Goal: Task Accomplishment & Management: Use online tool/utility

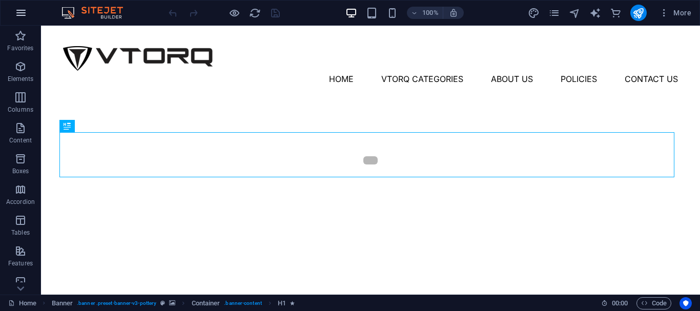
click at [23, 15] on icon "button" at bounding box center [21, 13] width 12 height 12
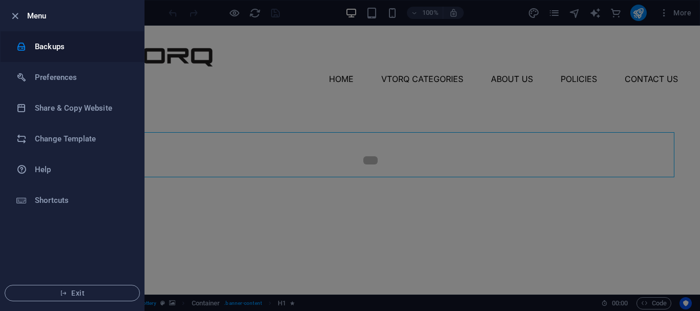
click at [59, 44] on h6 "Backups" at bounding box center [82, 46] width 95 height 12
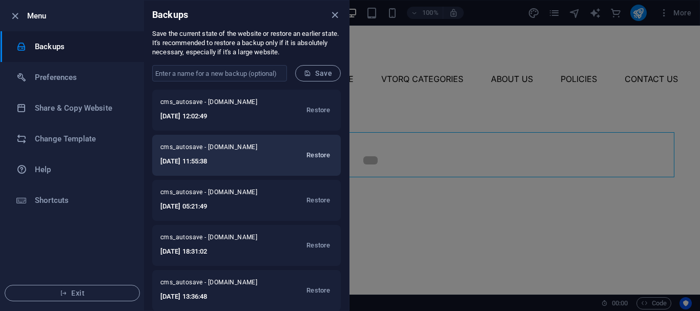
click at [317, 156] on span "Restore" at bounding box center [318, 155] width 24 height 12
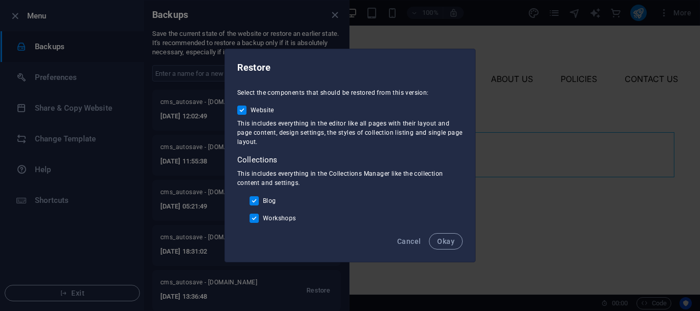
click at [453, 244] on span "Okay" at bounding box center [445, 241] width 17 height 8
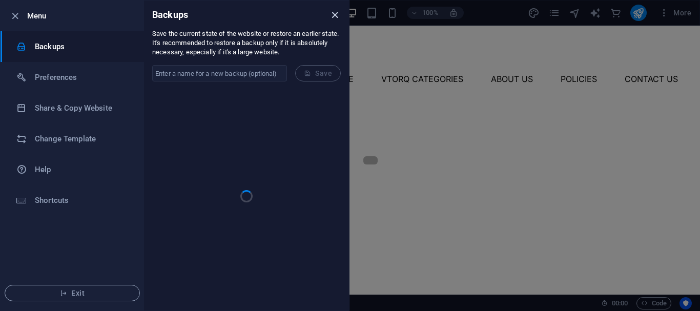
click at [333, 10] on icon "close" at bounding box center [335, 15] width 12 height 12
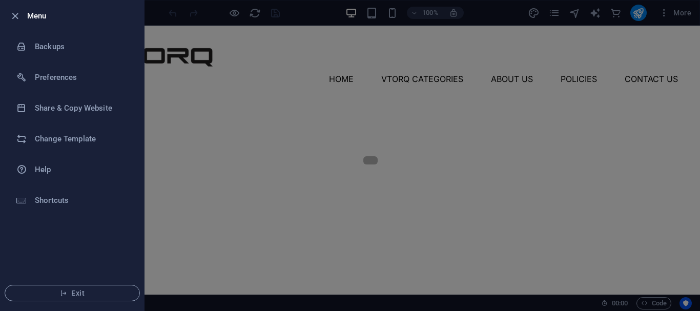
click at [234, 80] on div at bounding box center [350, 155] width 700 height 311
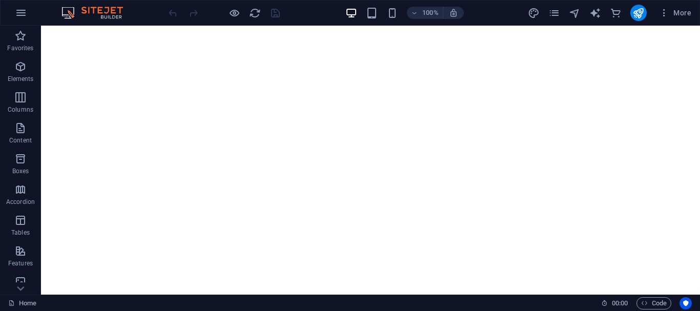
click at [637, 22] on div "100% More" at bounding box center [350, 13] width 699 height 25
click at [637, 15] on icon "publish" at bounding box center [638, 13] width 12 height 12
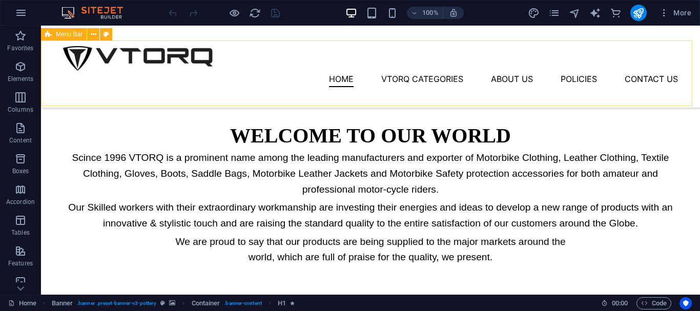
scroll to position [563, 0]
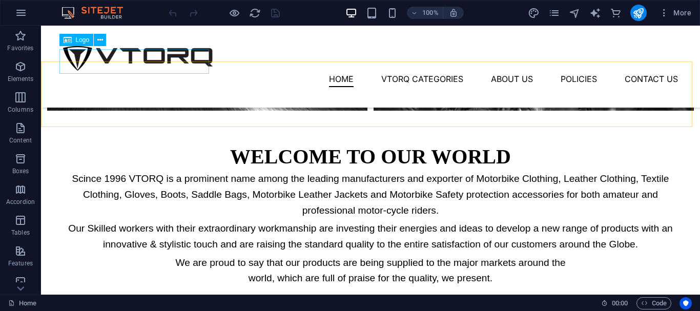
click at [167, 56] on div at bounding box center [370, 58] width 615 height 25
select select "px"
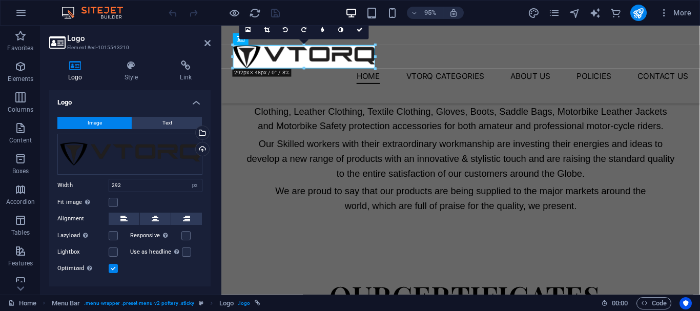
scroll to position [558, 0]
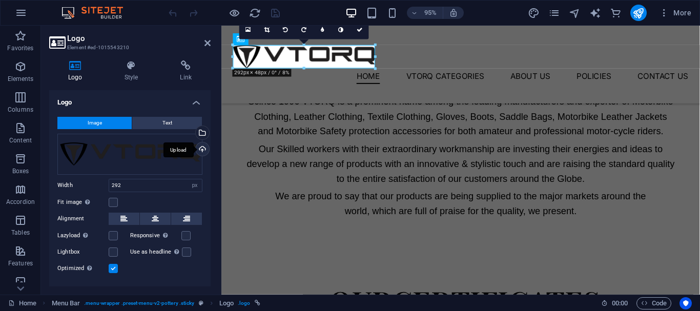
click at [195, 149] on div "Upload" at bounding box center [201, 149] width 15 height 15
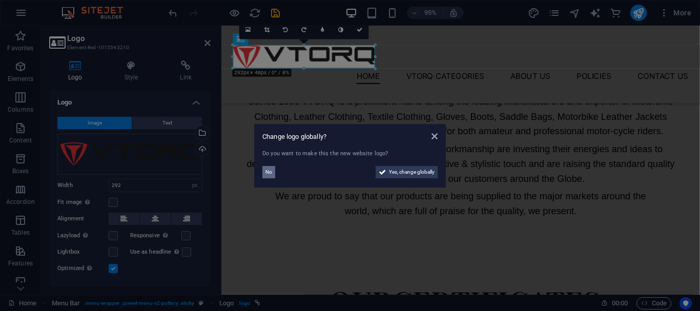
click at [268, 172] on span "No" at bounding box center [268, 172] width 7 height 12
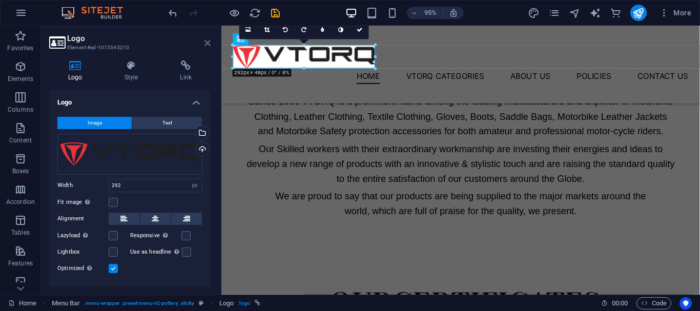
click at [206, 42] on icon at bounding box center [207, 43] width 6 height 8
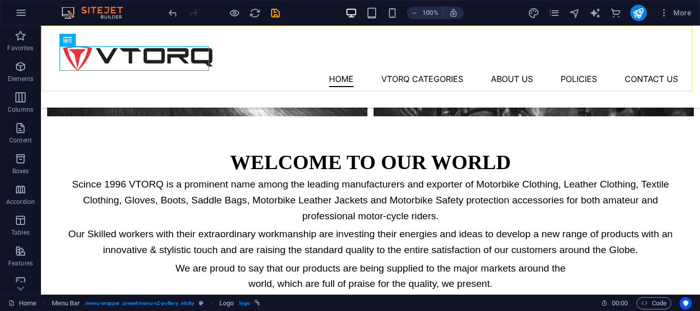
scroll to position [563, 0]
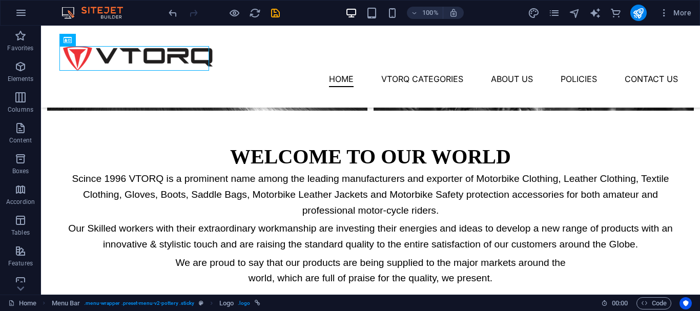
click at [267, 15] on div at bounding box center [223, 13] width 115 height 16
click at [272, 14] on icon "save" at bounding box center [275, 13] width 12 height 12
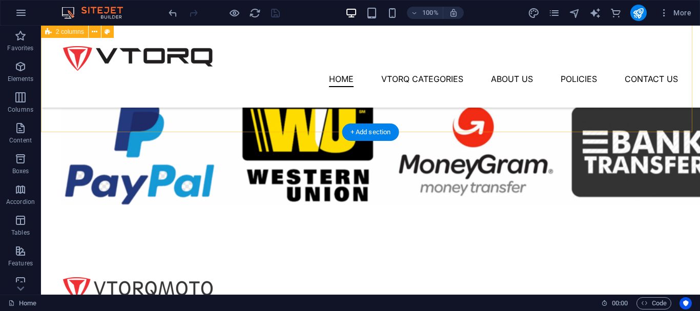
scroll to position [1032, 0]
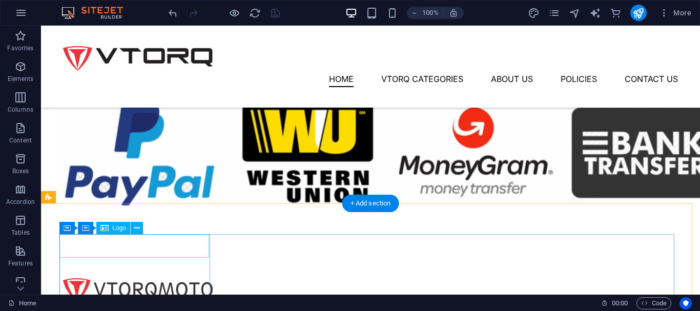
click at [149, 278] on div at bounding box center [138, 290] width 151 height 24
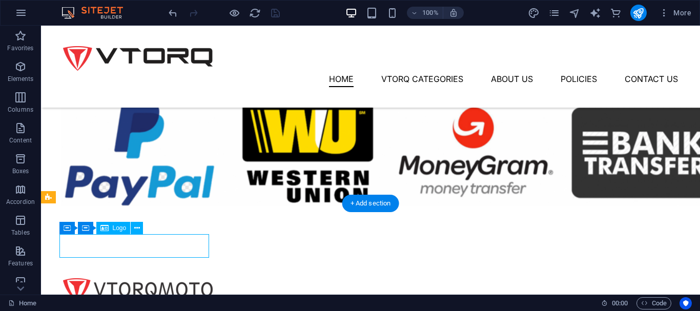
click at [149, 278] on div at bounding box center [138, 290] width 151 height 24
select select "px"
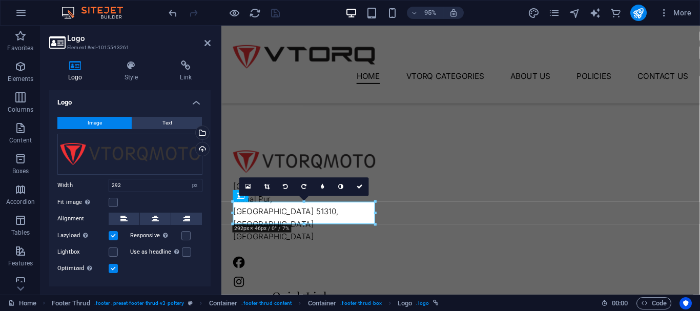
scroll to position [979, 0]
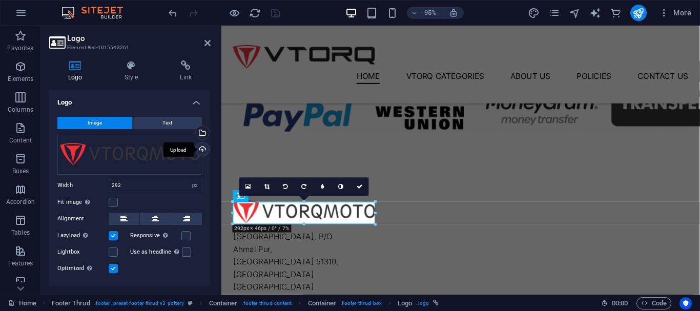
click at [198, 152] on div "Upload" at bounding box center [201, 149] width 15 height 15
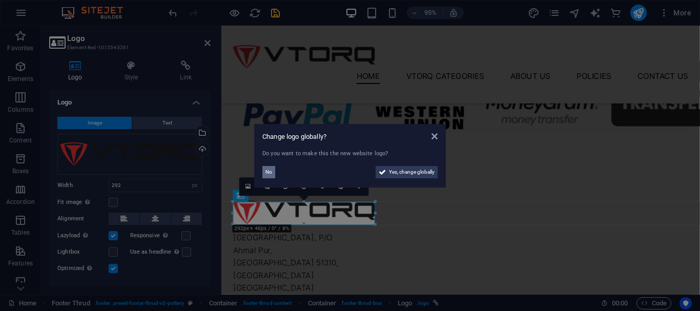
click at [267, 173] on span "No" at bounding box center [268, 172] width 7 height 12
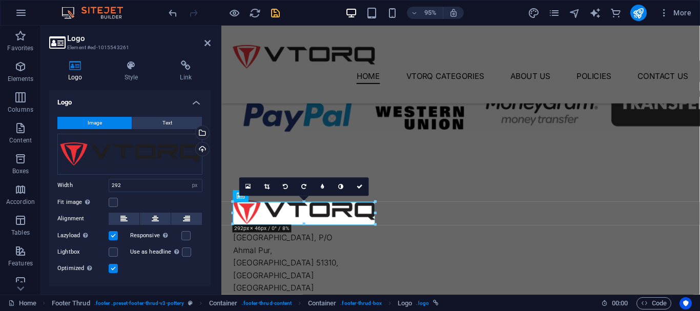
click at [202, 40] on h2 "Logo" at bounding box center [138, 38] width 143 height 9
click at [212, 41] on aside "Logo Element #ed-1015543261 Logo Style Link Logo Image Text Drag files here, cl…" at bounding box center [131, 160] width 180 height 269
drag, startPoint x: 207, startPoint y: 44, endPoint x: 194, endPoint y: 62, distance: 22.6
click at [207, 44] on icon at bounding box center [207, 43] width 6 height 8
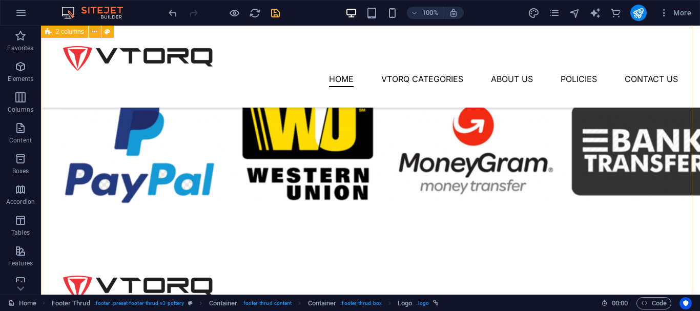
scroll to position [931, 0]
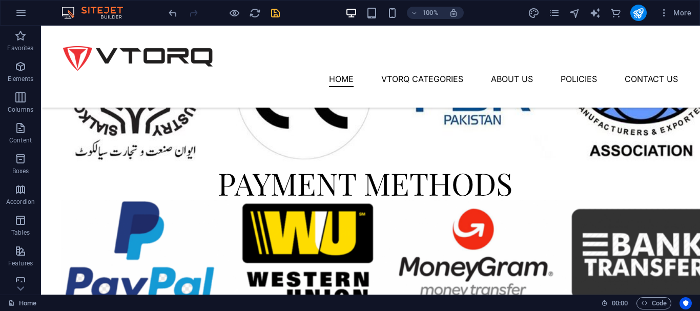
click at [282, 13] on div "100% More" at bounding box center [430, 13] width 529 height 16
click at [281, 16] on icon "save" at bounding box center [275, 13] width 12 height 12
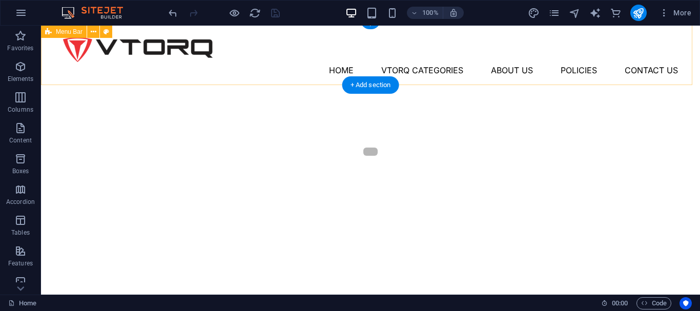
scroll to position [0, 0]
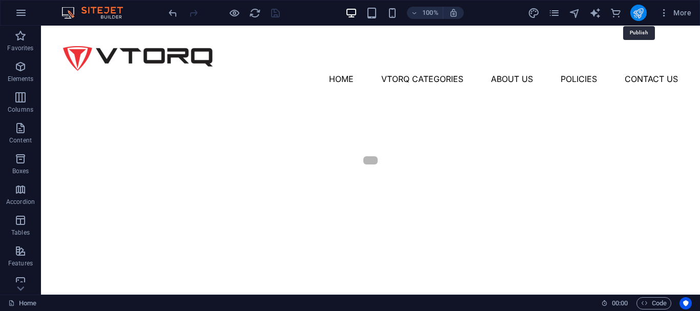
click at [636, 12] on icon "publish" at bounding box center [638, 13] width 12 height 12
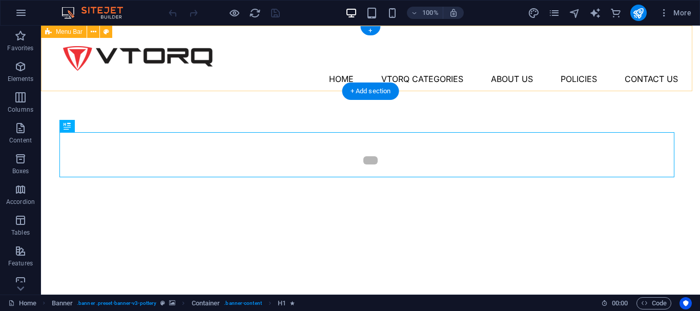
click at [261, 79] on div "Menu Home Vtorq Categories About Us Policies Contact Us" at bounding box center [370, 67] width 659 height 82
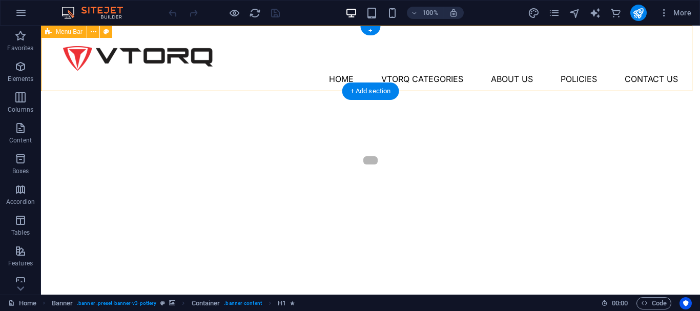
click at [261, 79] on div "Menu Home Vtorq Categories About Us Policies Contact Us" at bounding box center [370, 67] width 659 height 82
select select "header"
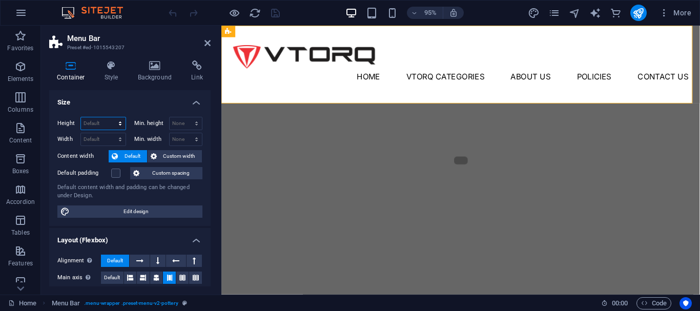
click at [93, 121] on select "Default px rem % vh vw" at bounding box center [103, 123] width 45 height 12
click at [95, 129] on select "Default px rem % vh vw" at bounding box center [103, 123] width 45 height 12
select select "px"
click at [110, 117] on select "Default px rem % vh vw" at bounding box center [103, 123] width 45 height 12
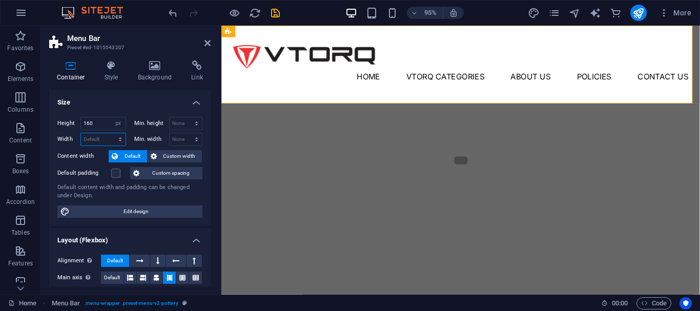
click at [97, 133] on select "Default px rem % em vh vw" at bounding box center [103, 139] width 45 height 12
click at [98, 121] on input "160" at bounding box center [103, 123] width 45 height 12
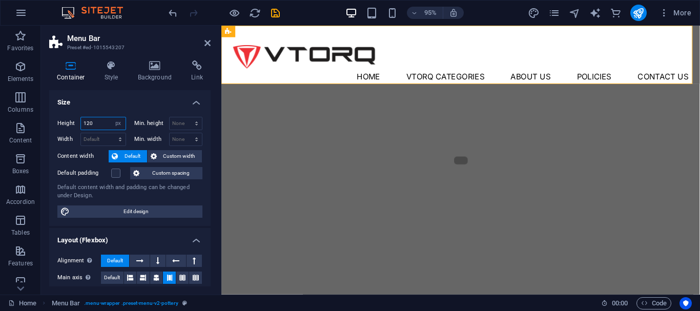
click at [105, 121] on input "120" at bounding box center [103, 123] width 45 height 12
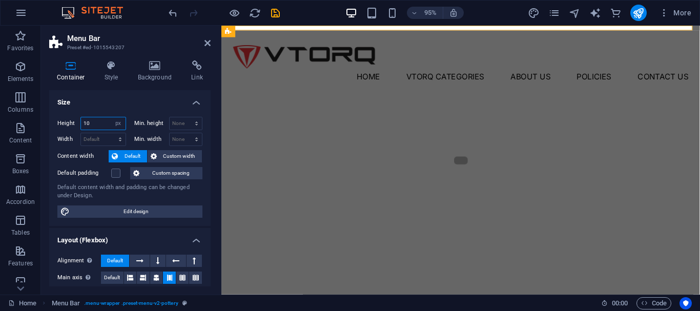
click at [105, 121] on input "10" at bounding box center [103, 123] width 45 height 12
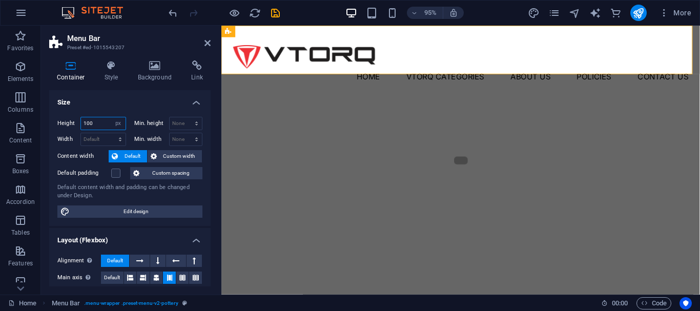
click at [95, 121] on input "100" at bounding box center [103, 123] width 45 height 12
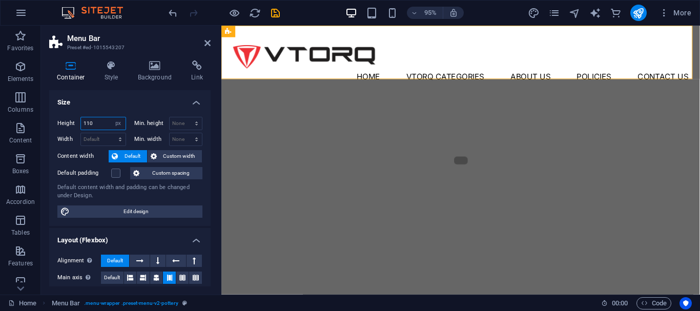
click at [98, 121] on input "110" at bounding box center [103, 123] width 45 height 12
type input "112"
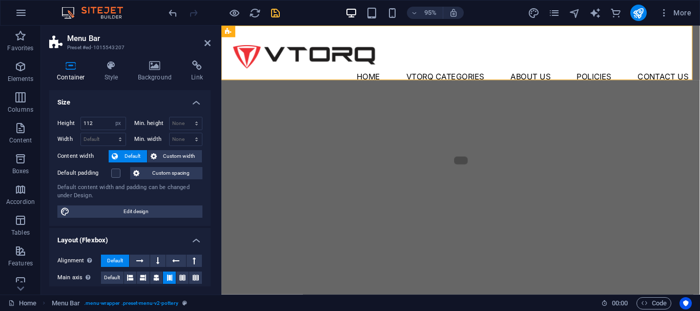
click at [275, 16] on icon "save" at bounding box center [275, 13] width 12 height 12
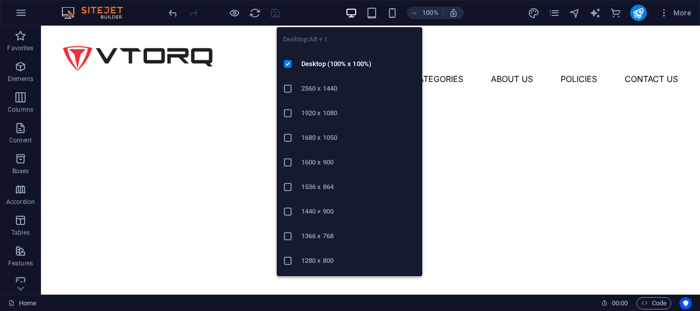
click at [329, 233] on h6 "1366 x 768" at bounding box center [358, 236] width 115 height 12
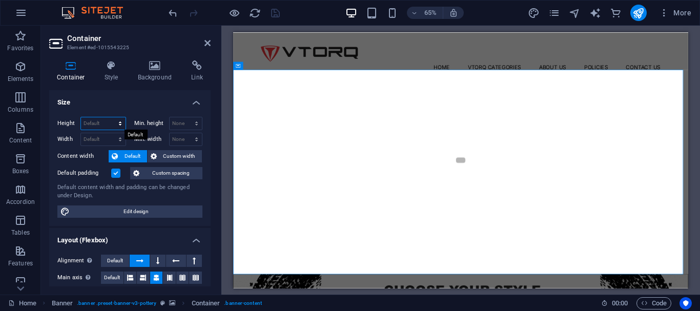
click at [101, 120] on select "Default px rem % vh vw" at bounding box center [103, 123] width 45 height 12
select select "px"
click at [110, 117] on select "Default px rem % vh vw" at bounding box center [103, 123] width 45 height 12
click at [100, 123] on input "614" at bounding box center [103, 123] width 45 height 12
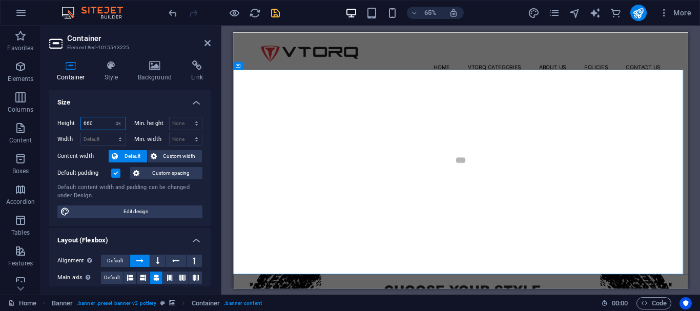
type input "660"
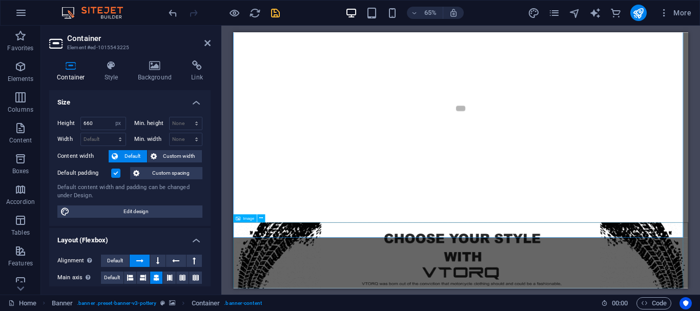
scroll to position [102, 0]
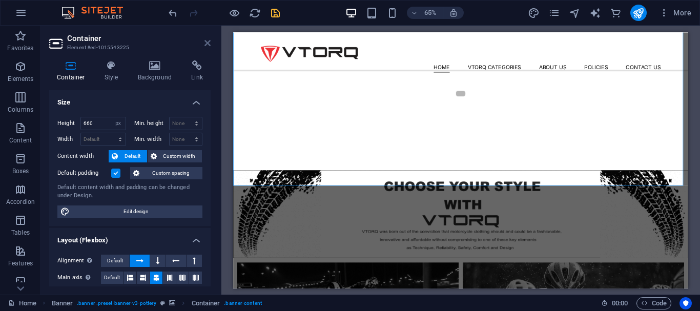
click at [206, 40] on icon at bounding box center [207, 43] width 6 height 8
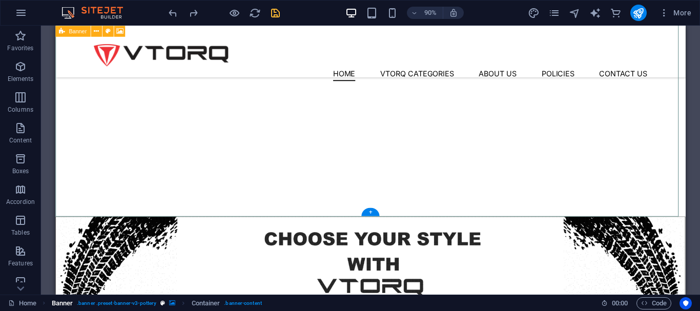
click at [173, 306] on icon "breadcrumb" at bounding box center [172, 303] width 6 height 6
select select "ms"
select select "s"
select select "progressive"
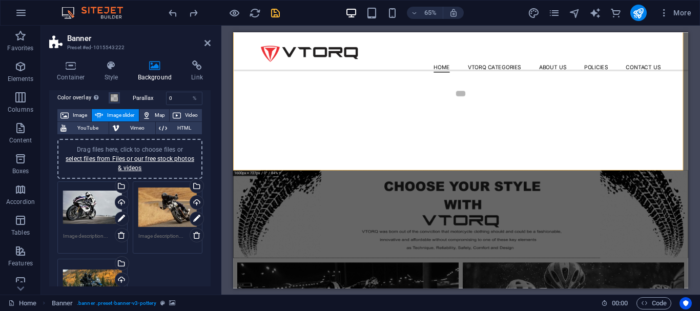
scroll to position [0, 0]
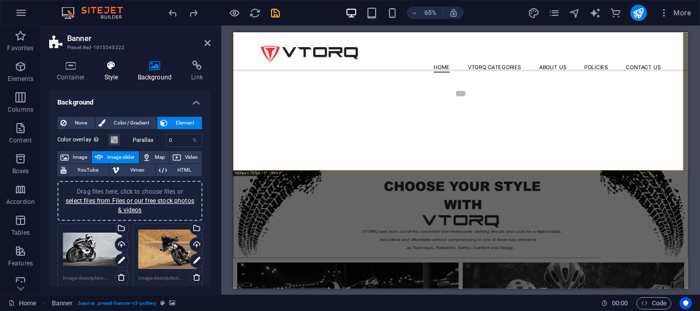
click at [128, 66] on h4 "Style" at bounding box center [113, 71] width 33 height 22
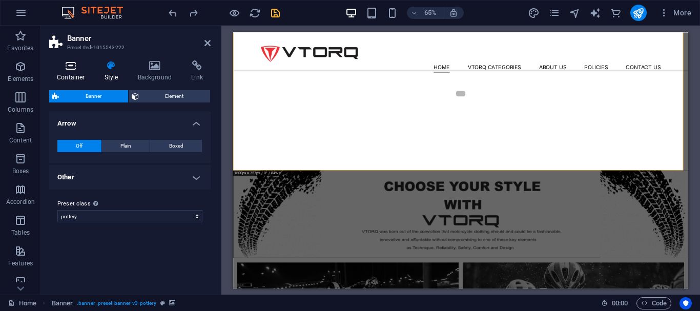
click at [79, 75] on h4 "Container" at bounding box center [73, 71] width 48 height 22
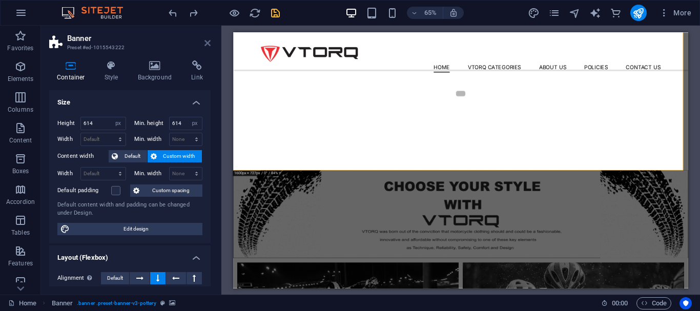
drag, startPoint x: 207, startPoint y: 44, endPoint x: 203, endPoint y: 16, distance: 27.5
click at [207, 44] on icon at bounding box center [207, 43] width 6 height 8
